Goal: Navigation & Orientation: Find specific page/section

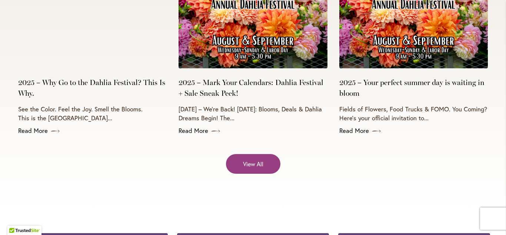
scroll to position [2962, 0]
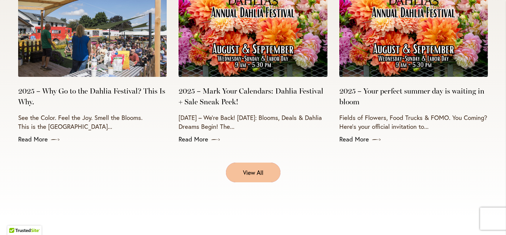
click at [258, 168] on span "View All" at bounding box center [253, 172] width 20 height 9
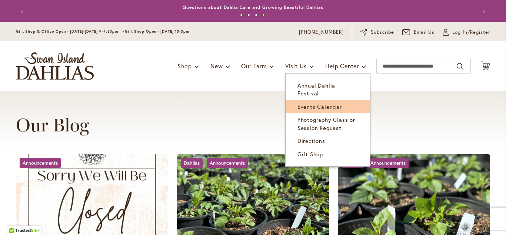
click at [310, 103] on span "Events Calendar" at bounding box center [320, 106] width 44 height 7
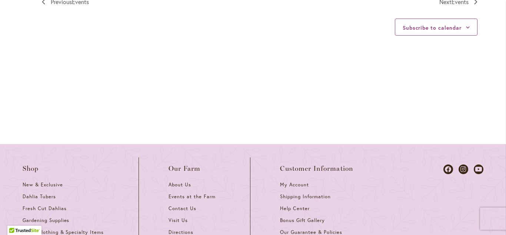
scroll to position [1002, 0]
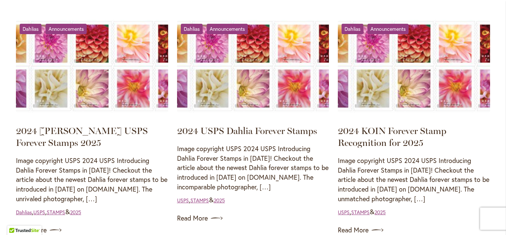
scroll to position [597, 0]
